Goal: Information Seeking & Learning: Learn about a topic

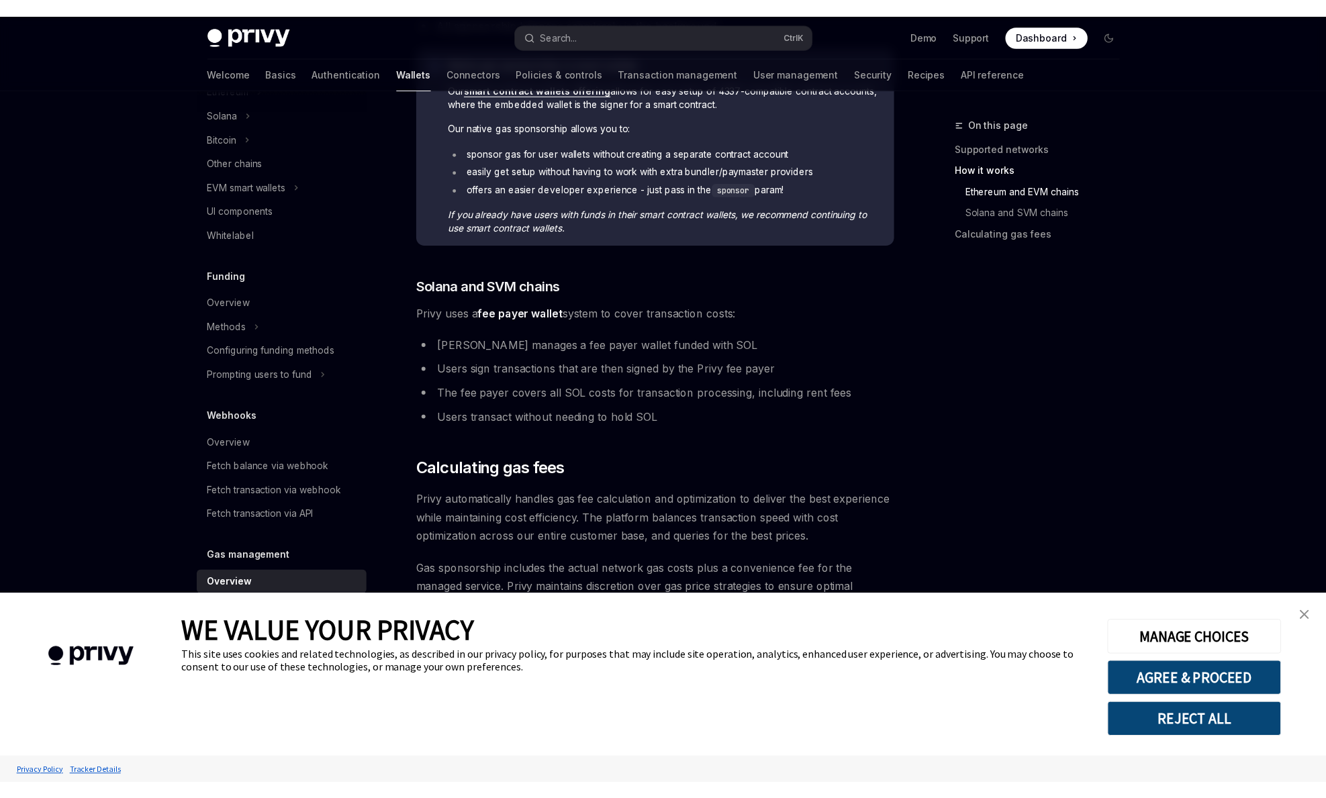
scroll to position [717, 0]
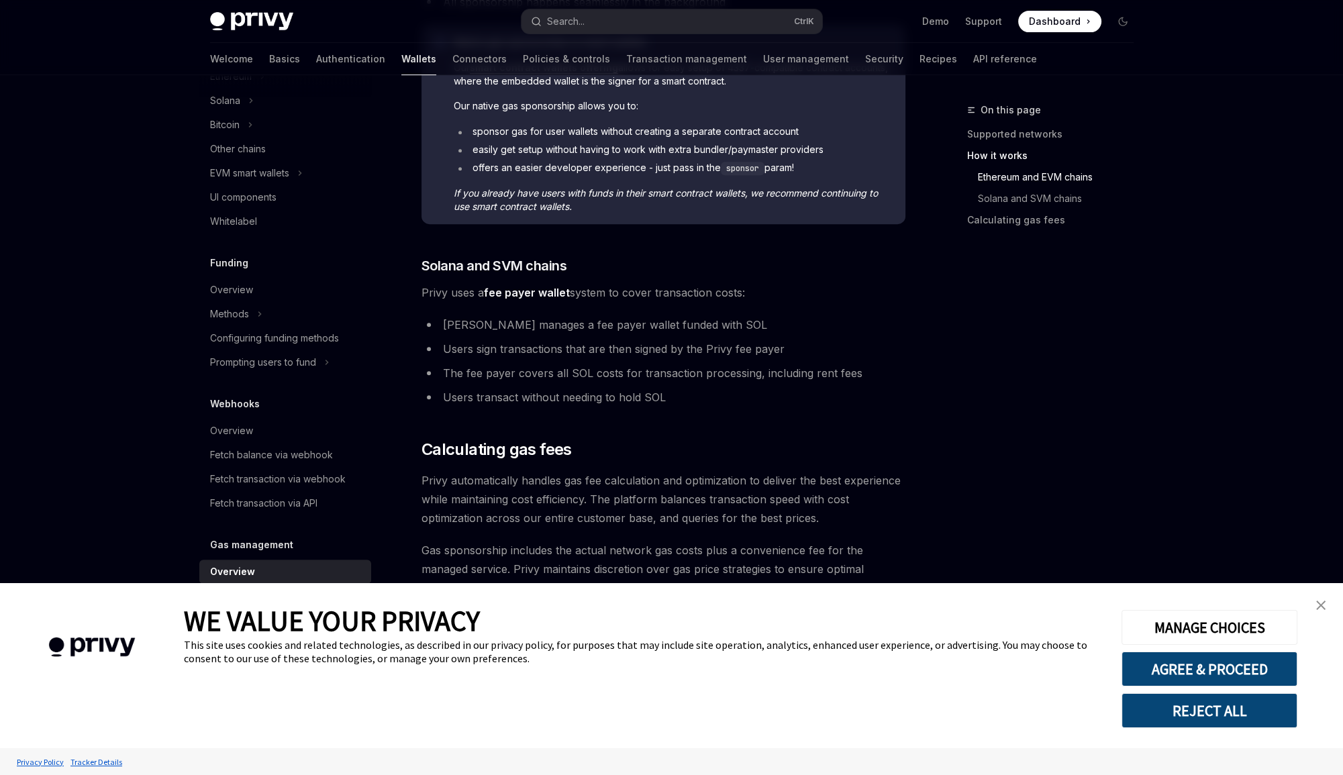
type textarea "*"
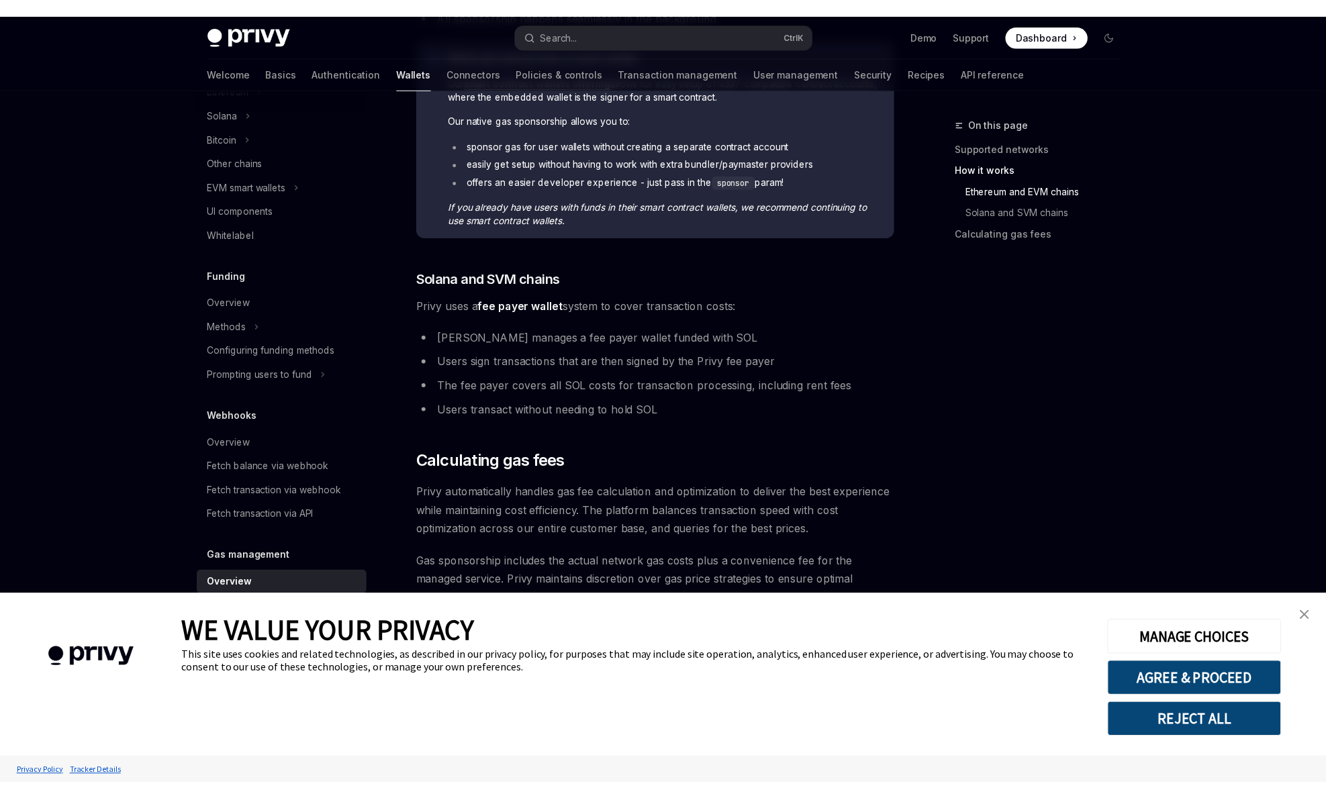
scroll to position [355, 0]
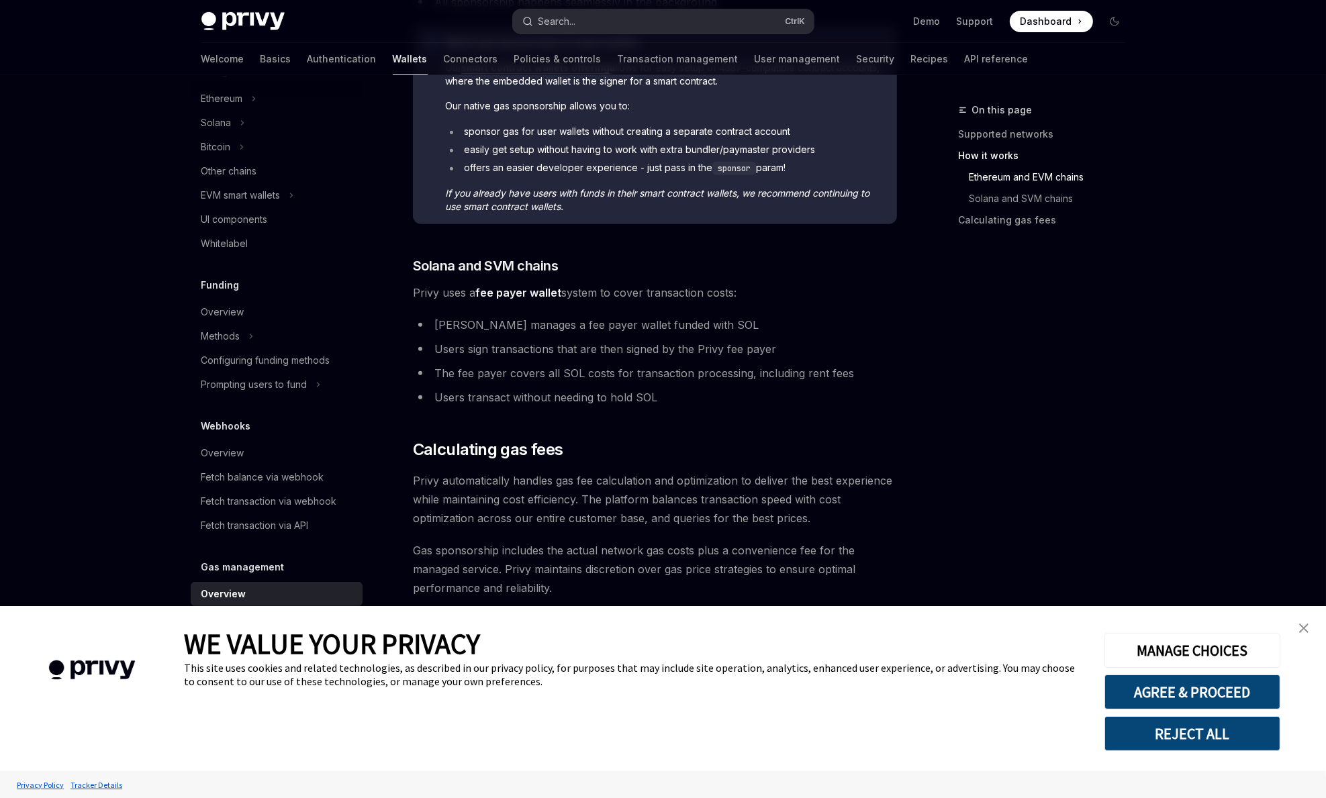
click at [646, 22] on button "Search... Ctrl K" at bounding box center [663, 21] width 301 height 24
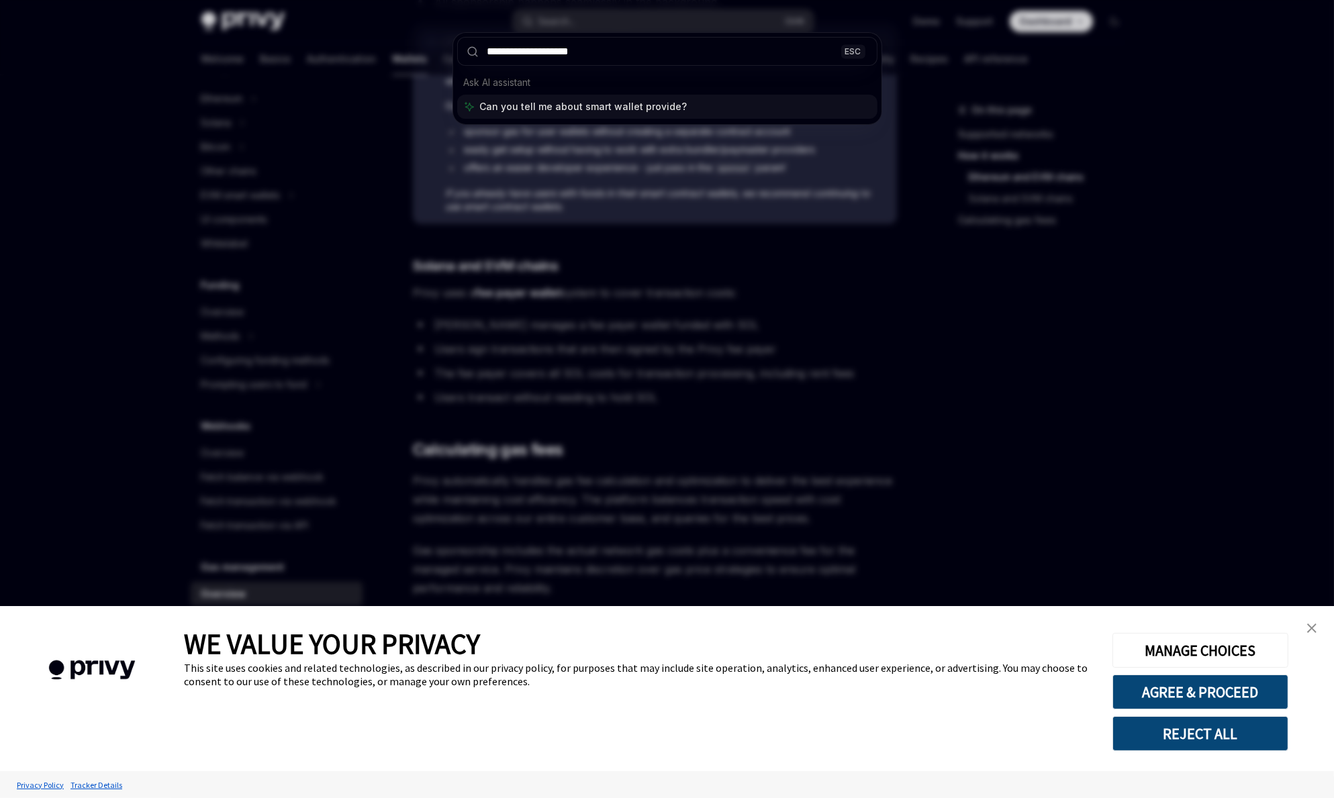
type input "**********"
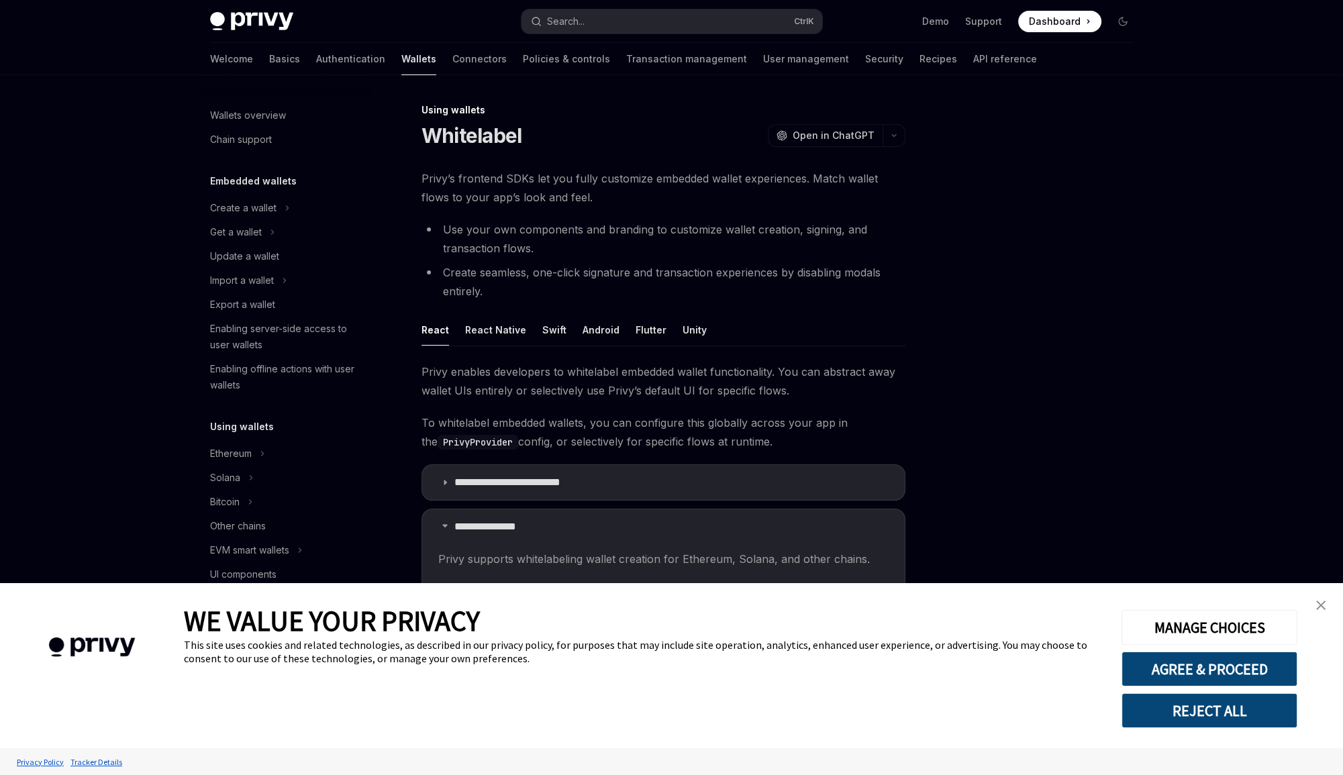
scroll to position [3, 0]
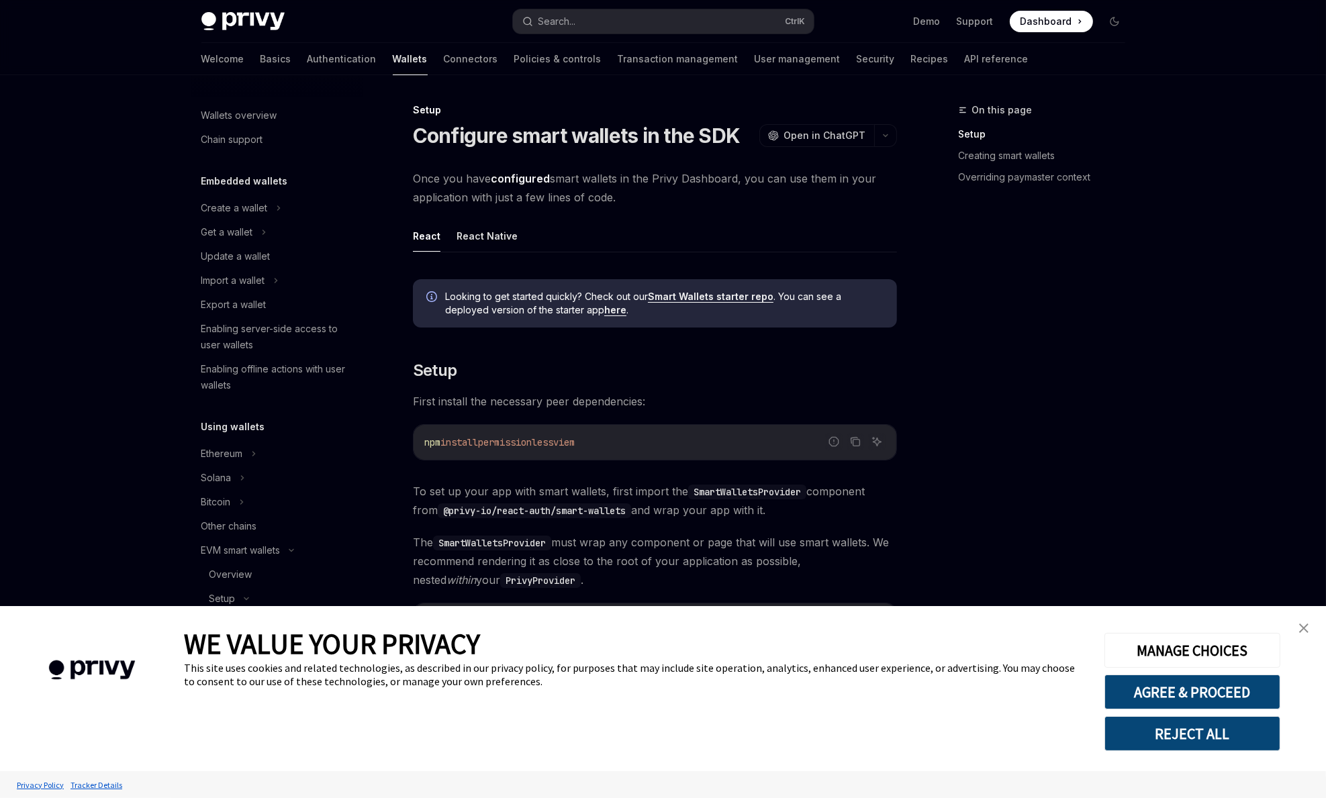
type textarea "*"
click at [1302, 636] on link "close banner" at bounding box center [1303, 628] width 27 height 27
